Goal: Answer question/provide support: Share knowledge or assist other users

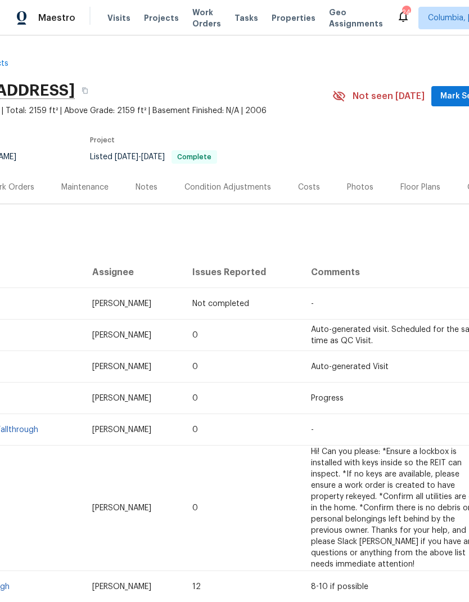
scroll to position [0, 74]
click at [156, 17] on span "Projects" at bounding box center [161, 17] width 35 height 11
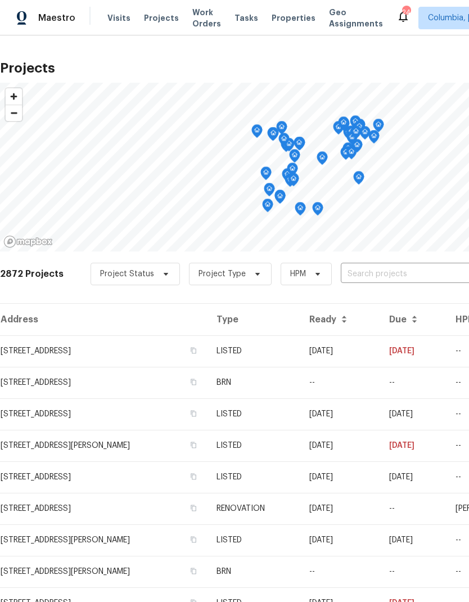
click at [404, 276] on input "text" at bounding box center [405, 273] width 129 height 17
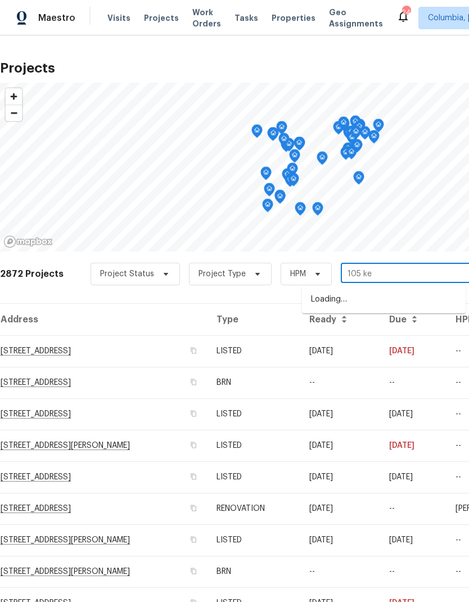
type input "105 [PERSON_NAME]"
click at [398, 296] on li "[STREET_ADDRESS]" at bounding box center [384, 299] width 164 height 19
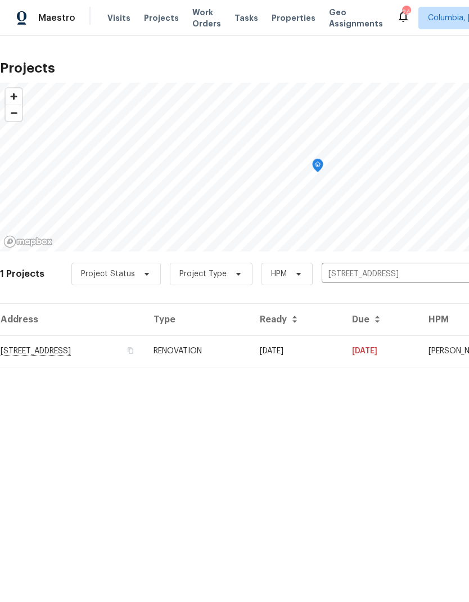
click at [75, 340] on td "[STREET_ADDRESS]" at bounding box center [72, 350] width 145 height 31
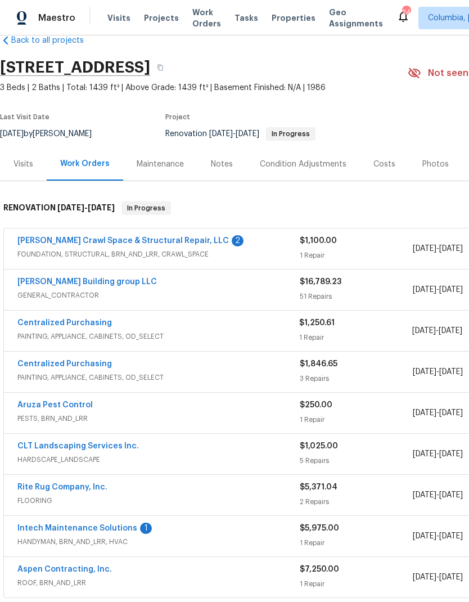
scroll to position [22, 0]
click at [123, 526] on link "Intech Maintenance Solutions" at bounding box center [77, 529] width 120 height 8
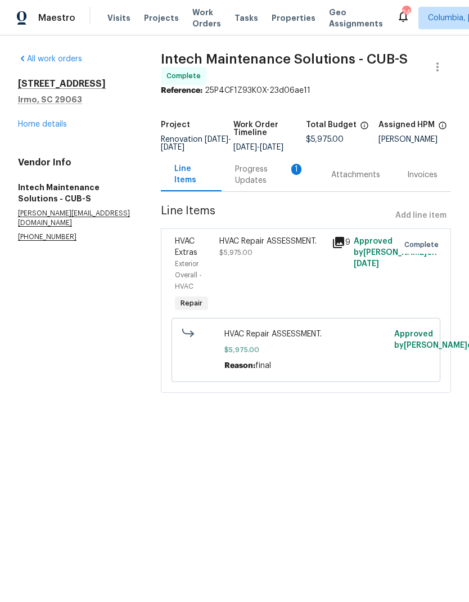
click at [266, 186] on div "Progress Updates 1" at bounding box center [269, 175] width 69 height 22
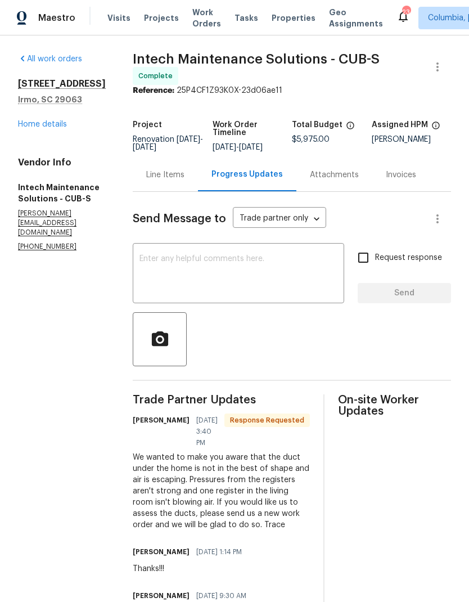
click at [156, 255] on textarea at bounding box center [238, 274] width 198 height 39
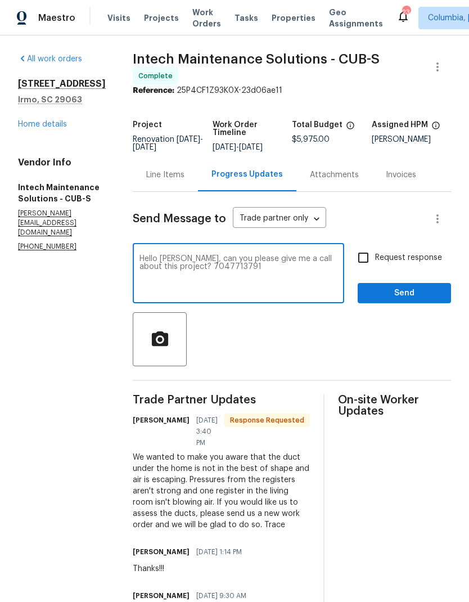
type textarea "Hello [PERSON_NAME], can you please give me a call about this project? 70477137…"
click at [362, 246] on input "Request response" at bounding box center [364, 258] width 24 height 24
checkbox input "true"
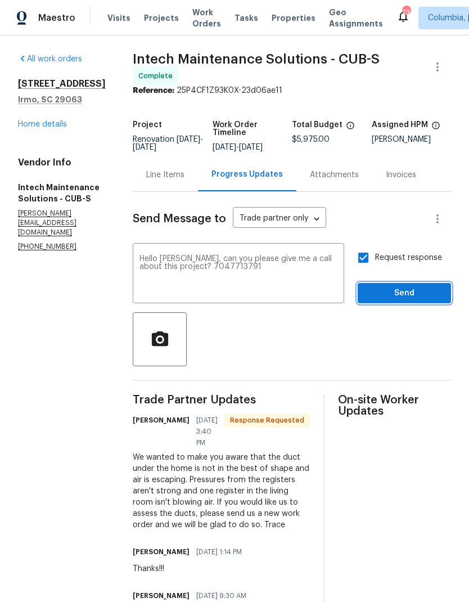
click at [420, 286] on span "Send" at bounding box center [404, 293] width 75 height 14
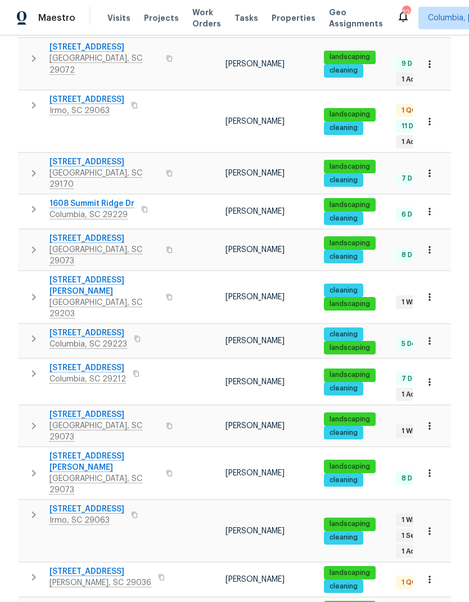
scroll to position [393, 0]
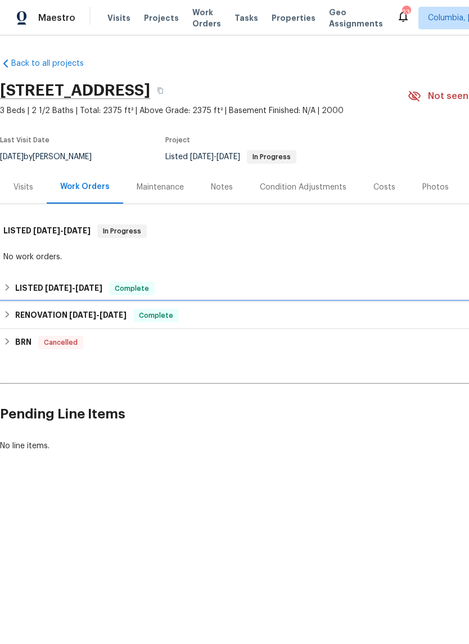
click at [92, 314] on span "12/31/24" at bounding box center [82, 315] width 27 height 8
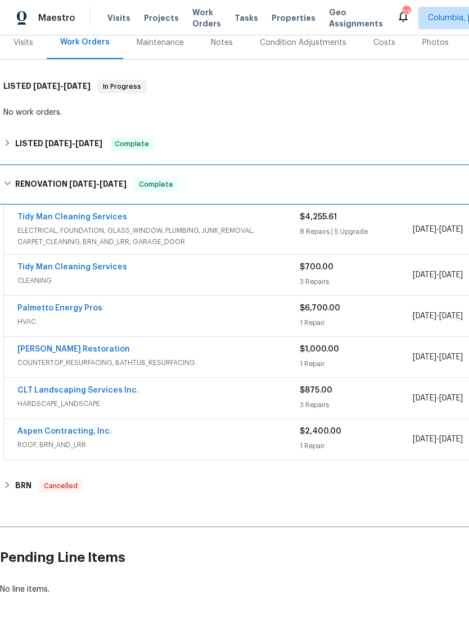
scroll to position [144, 0]
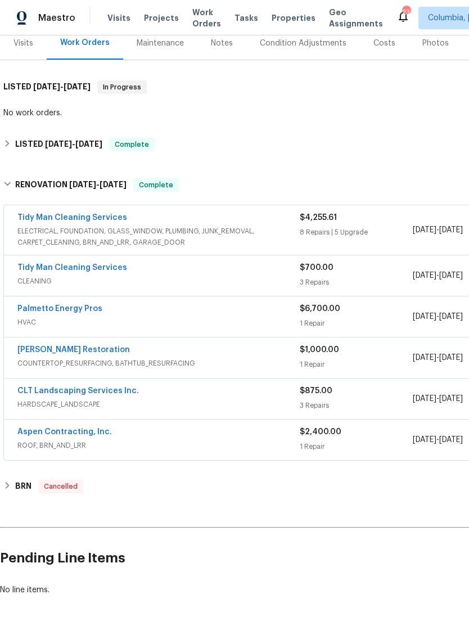
click at [357, 439] on div "$2,400.00 1 Repair" at bounding box center [356, 439] width 113 height 27
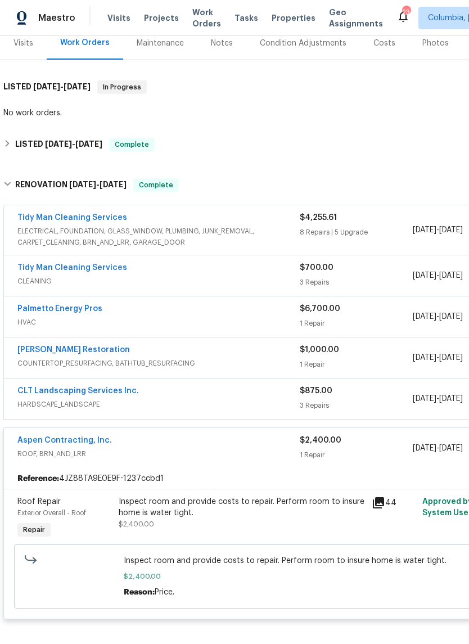
click at [43, 439] on link "Aspen Contracting, Inc." at bounding box center [64, 440] width 94 height 8
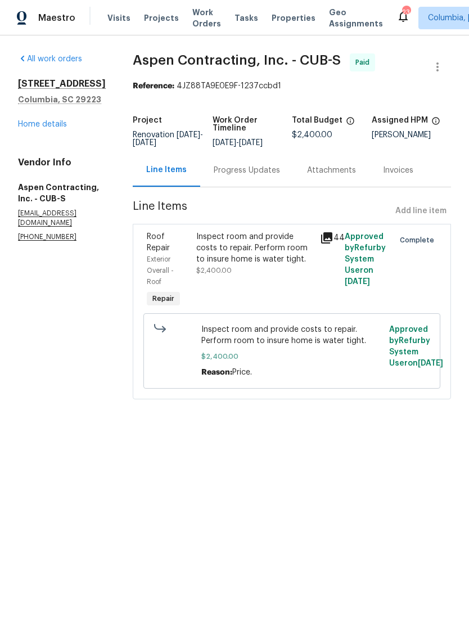
click at [277, 176] on div "Progress Updates" at bounding box center [247, 170] width 66 height 11
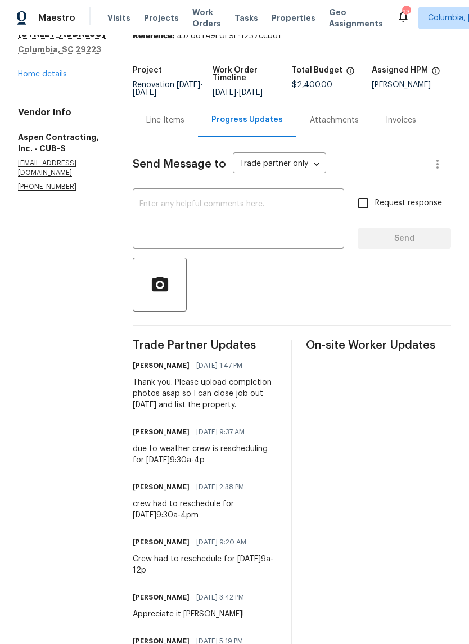
scroll to position [42, 0]
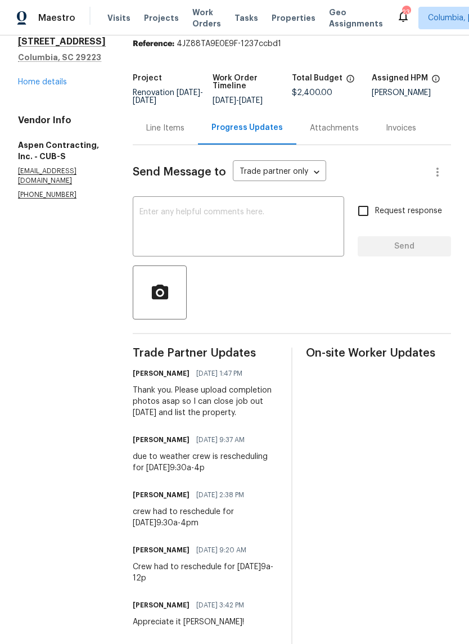
click at [173, 143] on div "Line Items" at bounding box center [165, 127] width 65 height 33
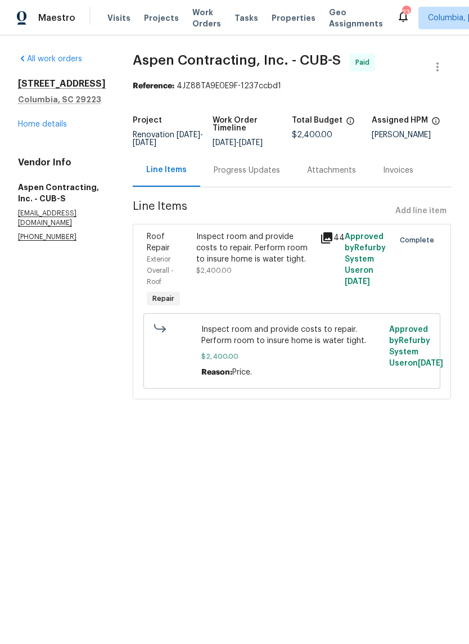
click at [38, 121] on link "Home details" at bounding box center [42, 124] width 49 height 8
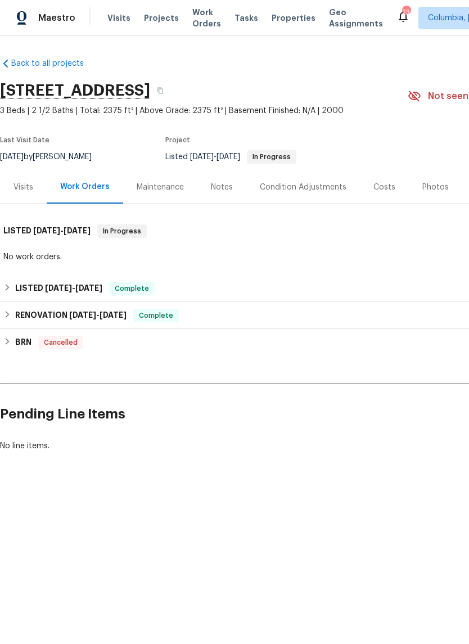
click at [380, 184] on div "Costs" at bounding box center [384, 187] width 22 height 11
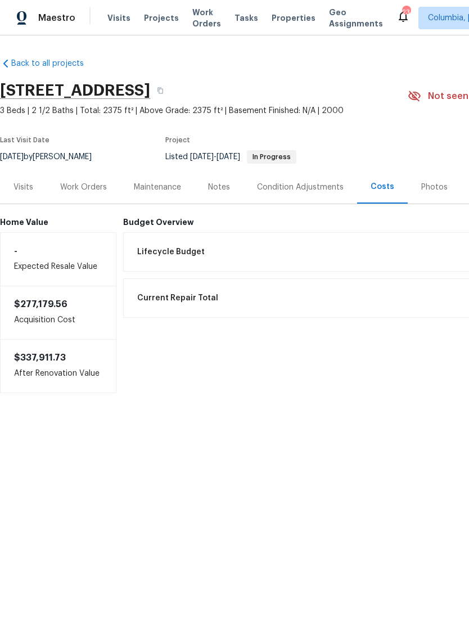
click at [71, 176] on div "Work Orders" at bounding box center [84, 186] width 74 height 33
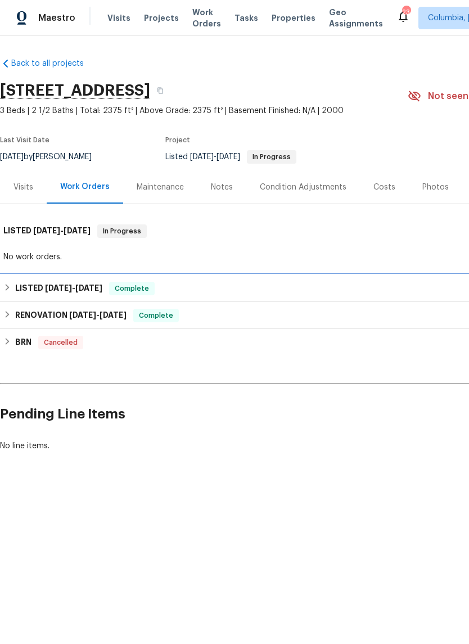
click at [32, 289] on h6 "LISTED 1/15/25 - 1/16/25" at bounding box center [58, 288] width 87 height 13
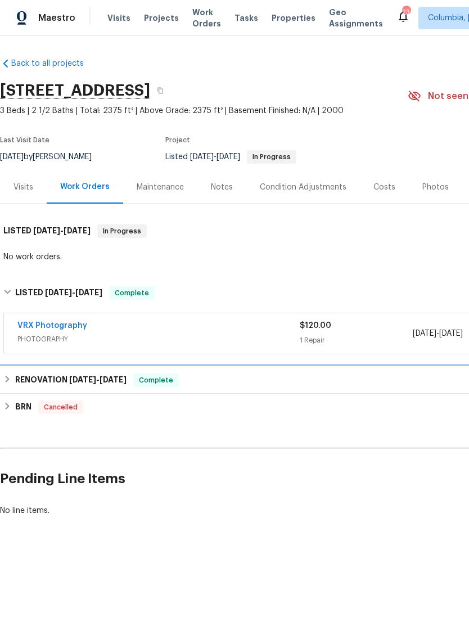
click at [44, 378] on h6 "RENOVATION 12/31/24 - 1/27/25" at bounding box center [70, 379] width 111 height 13
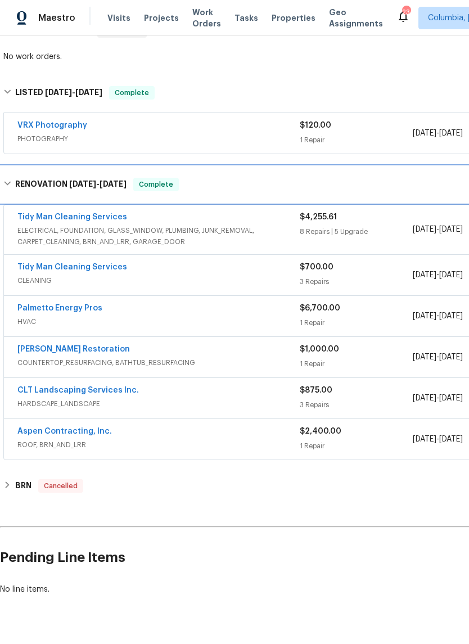
scroll to position [200, 0]
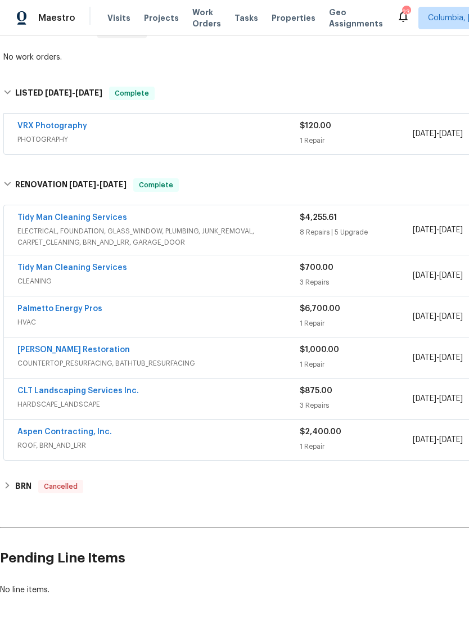
click at [436, 361] on span "12/31/2024" at bounding box center [425, 358] width 24 height 8
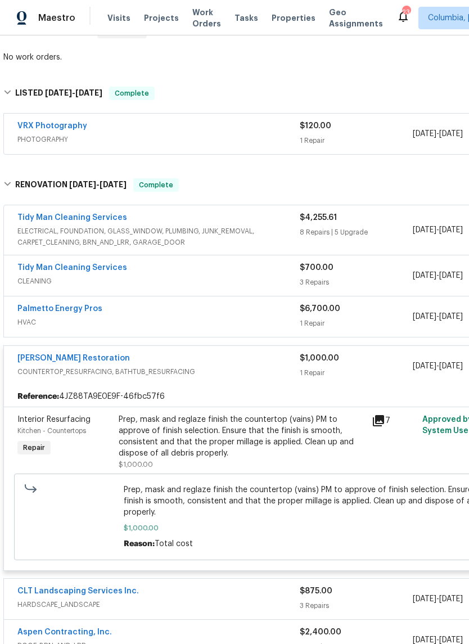
click at [55, 360] on link "Griffin Restoration" at bounding box center [73, 358] width 112 height 8
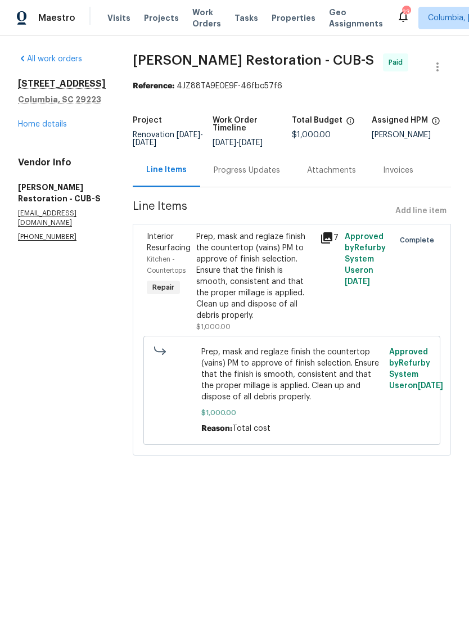
click at [32, 128] on link "Home details" at bounding box center [42, 124] width 49 height 8
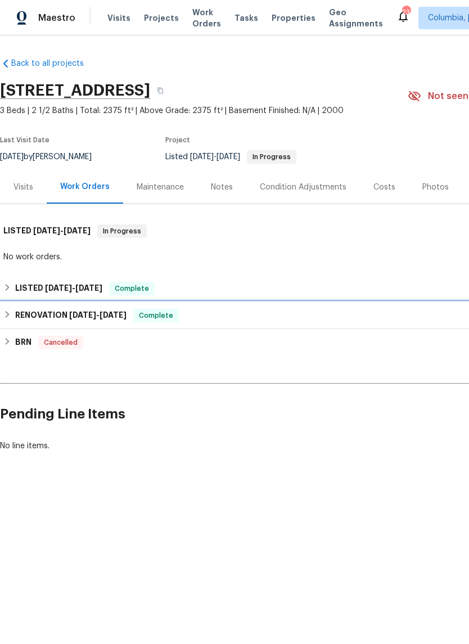
click at [38, 313] on h6 "RENOVATION 12/31/24 - 1/27/25" at bounding box center [70, 315] width 111 height 13
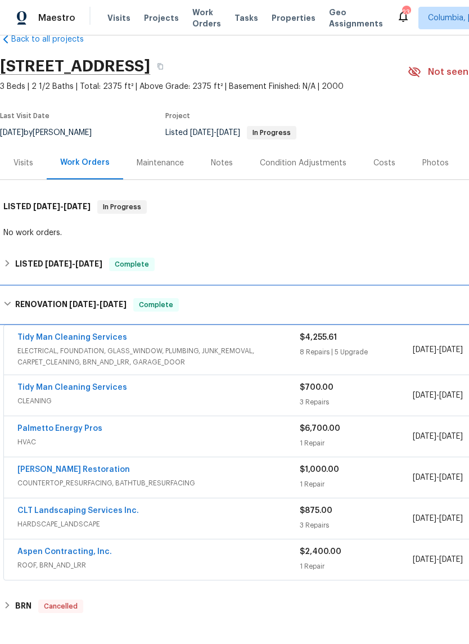
scroll to position [70, 0]
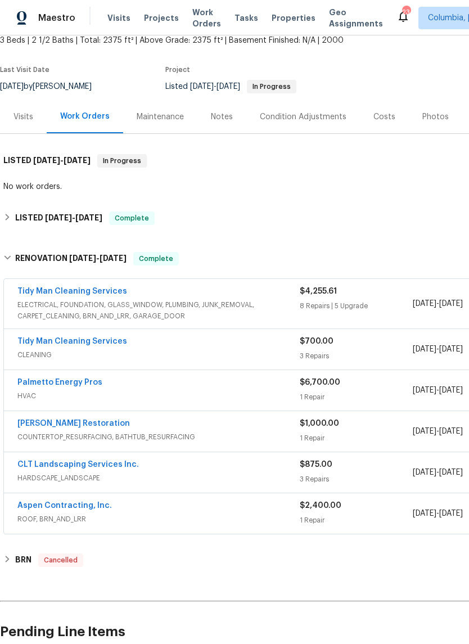
click at [436, 352] on span "12/31/2024" at bounding box center [425, 349] width 24 height 8
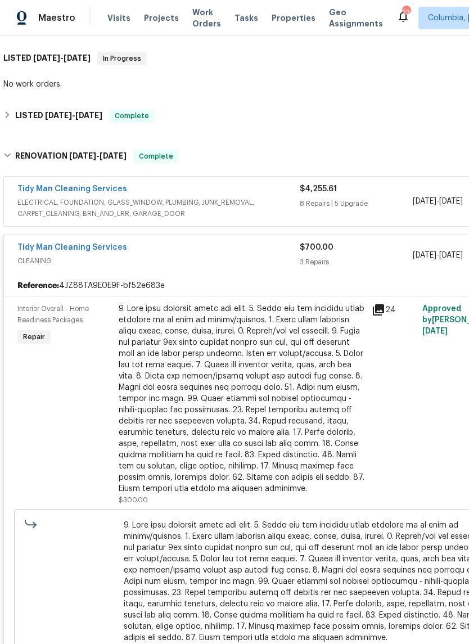
scroll to position [159, 0]
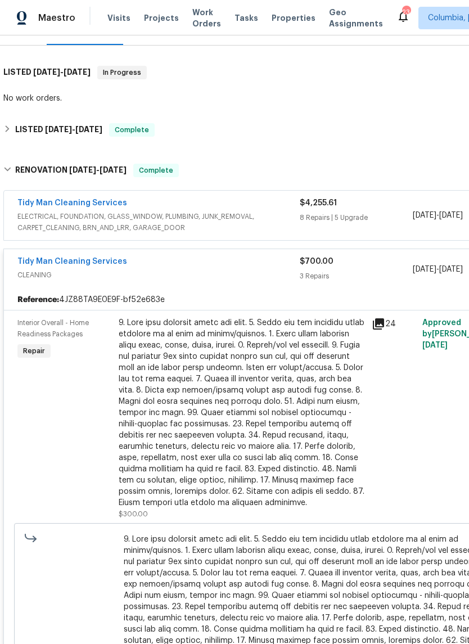
click at [420, 214] on span "12/31/2024" at bounding box center [425, 215] width 24 height 8
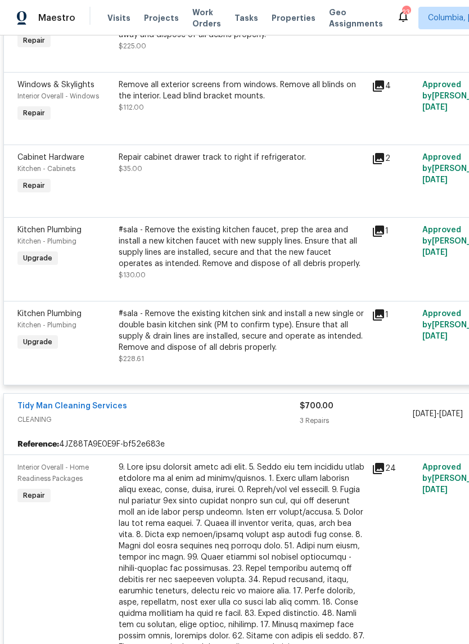
scroll to position [1393, 0]
